Goal: Navigation & Orientation: Go to known website

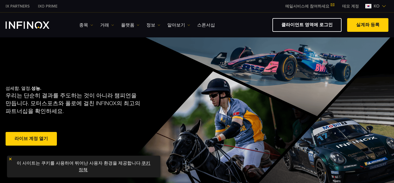
click at [336, 21] on link "클라이언트 영역에 로그인" at bounding box center [306, 25] width 69 height 14
